Goal: Task Accomplishment & Management: Use online tool/utility

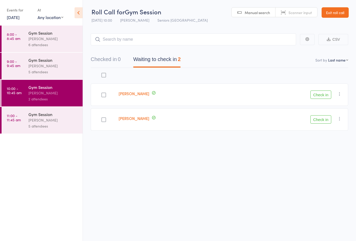
scroll to position [4, 0]
click at [319, 117] on button "Check in" at bounding box center [320, 119] width 21 height 8
click at [322, 96] on button "Check in" at bounding box center [320, 94] width 21 height 8
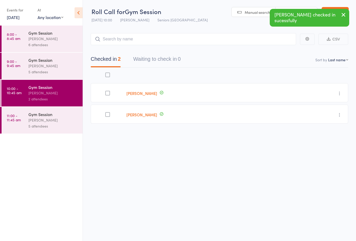
click at [38, 131] on div "Gym Session [PERSON_NAME] 5 attendees" at bounding box center [55, 120] width 54 height 27
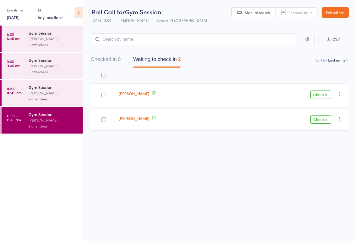
scroll to position [4, 0]
click at [317, 94] on button "Check in" at bounding box center [320, 94] width 21 height 8
click at [43, 94] on div "[PERSON_NAME]" at bounding box center [53, 93] width 50 height 6
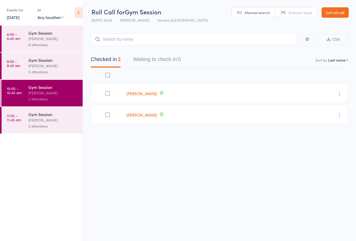
click at [112, 90] on div at bounding box center [108, 92] width 34 height 19
click at [114, 92] on div at bounding box center [108, 92] width 34 height 19
click at [109, 96] on label at bounding box center [107, 93] width 5 height 5
click at [106, 92] on input "checkbox" at bounding box center [106, 92] width 0 height 0
click at [43, 123] on div "[PERSON_NAME]" at bounding box center [53, 120] width 50 height 6
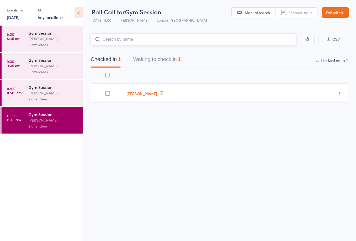
click at [145, 59] on button "Waiting to check in 1" at bounding box center [156, 61] width 47 height 14
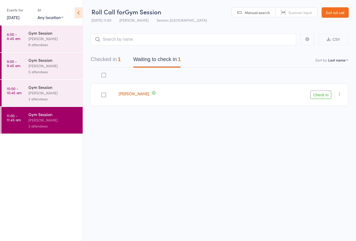
click at [104, 94] on div at bounding box center [103, 94] width 5 height 5
click at [102, 93] on input "checkbox" at bounding box center [102, 93] width 0 height 0
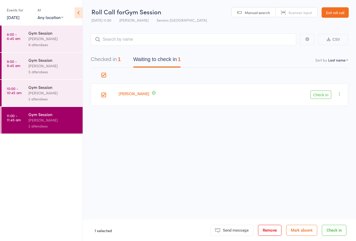
click at [322, 92] on button "Check in" at bounding box center [320, 94] width 21 height 8
